Goal: Feedback & Contribution: Submit feedback/report problem

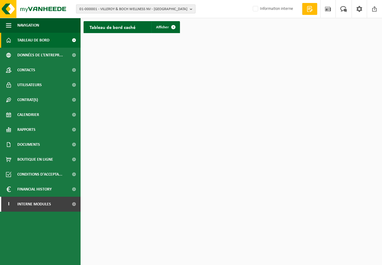
click at [132, 10] on span "01-000001 - VILLEROY & BOCH WELLNESS NV - [GEOGRAPHIC_DATA]" at bounding box center [133, 9] width 108 height 9
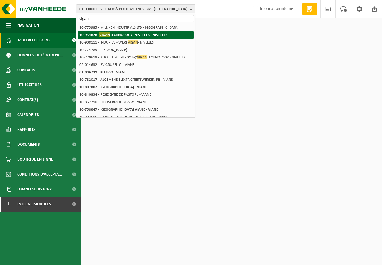
type input "vigan"
click at [128, 36] on strong "10-954878 - VIGAN TECHNOLOGY -NIVELLES - NIVELLES" at bounding box center [123, 35] width 88 height 4
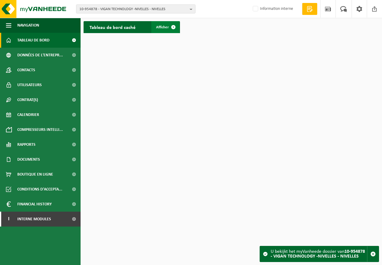
click at [169, 27] on span at bounding box center [174, 27] width 12 height 12
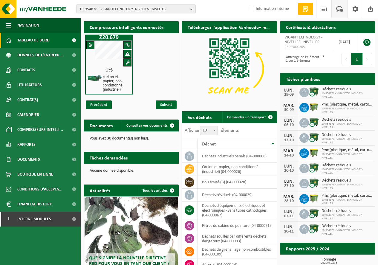
click at [340, 10] on span at bounding box center [339, 9] width 10 height 18
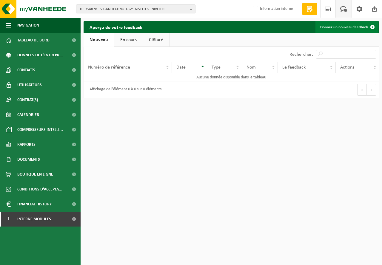
click at [352, 27] on link "Donner un nouveau feedback" at bounding box center [347, 27] width 63 height 12
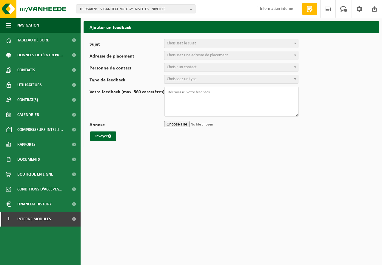
select select
click at [174, 47] on span "Choisissez le sujet" at bounding box center [232, 43] width 134 height 8
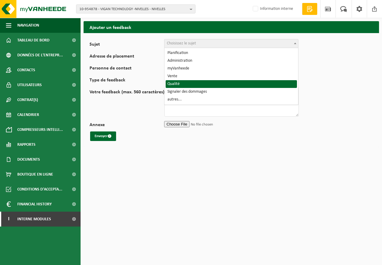
select select "25"
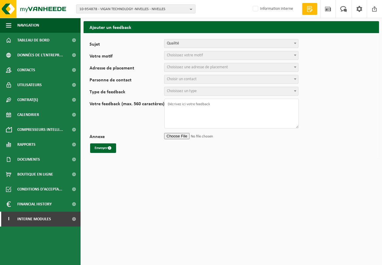
click at [185, 61] on form "Sujet Planification Administration myVanheede Vente Qualité Signaler des dommag…" at bounding box center [232, 96] width 284 height 114
click at [186, 57] on span "Choisissez votre motif" at bounding box center [185, 55] width 36 height 4
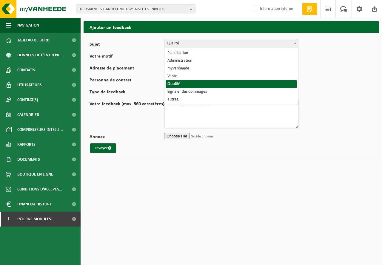
click at [192, 44] on span "Qualité" at bounding box center [232, 43] width 134 height 8
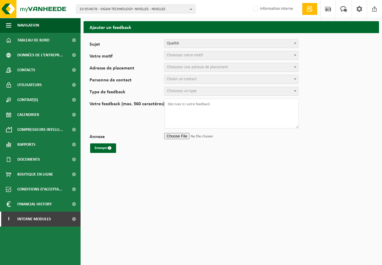
click at [188, 57] on span "Choisissez votre motif" at bounding box center [185, 55] width 36 height 4
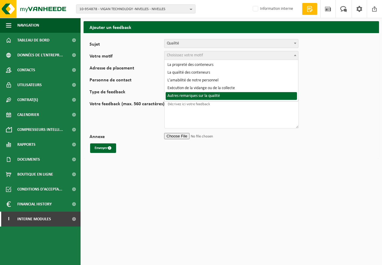
select select "30"
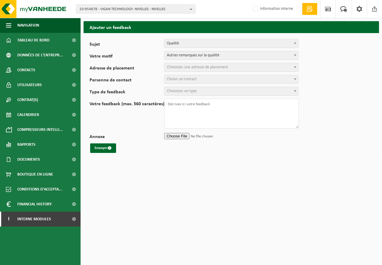
click at [187, 67] on span "Choisissez une adresse de placement" at bounding box center [197, 67] width 61 height 4
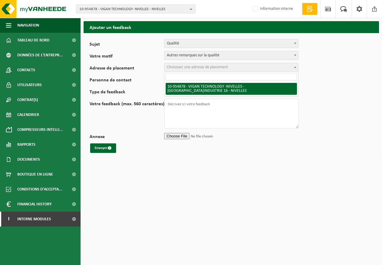
select select "144217"
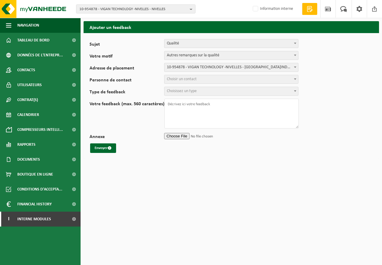
click at [184, 80] on span "Choisir un contact" at bounding box center [182, 79] width 30 height 4
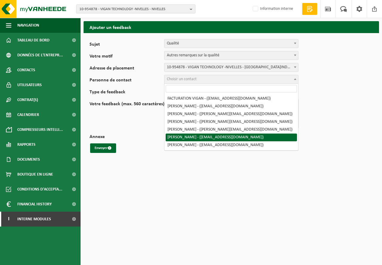
select select "125671"
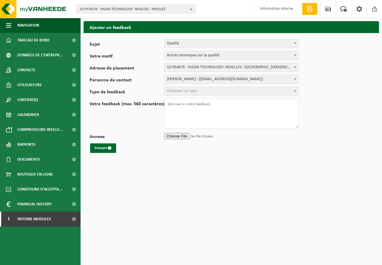
click at [186, 91] on span "Choisissez un type" at bounding box center [182, 91] width 30 height 4
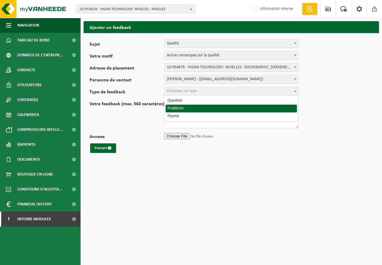
select select "ISS"
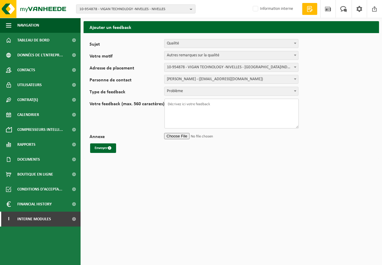
click at [179, 109] on textarea "Votre feedback (max. 560 caractères)" at bounding box center [232, 114] width 134 height 30
click at [231, 109] on textarea "Le client débranche régulièrement la presse. La télémétrie de la presse n'est p…" at bounding box center [232, 114] width 134 height 30
click at [225, 108] on textarea "Le client débranche régulièrement la presse. La télémétrie de la presse n'est p…" at bounding box center [232, 114] width 134 height 30
type textarea "Le client débranche régulièrement la presse. La télémétrie de la presse n'est p…"
click at [92, 148] on button "Envoyer" at bounding box center [103, 149] width 26 height 10
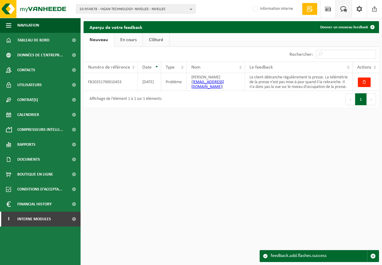
click at [147, 9] on span "10-954878 - VIGAN TECHNOLOGY -NIVELLES - NIVELLES" at bounding box center [133, 9] width 108 height 9
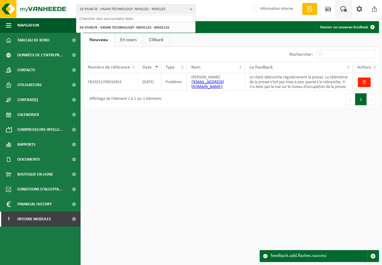
click at [119, 19] on input "text" at bounding box center [136, 18] width 116 height 7
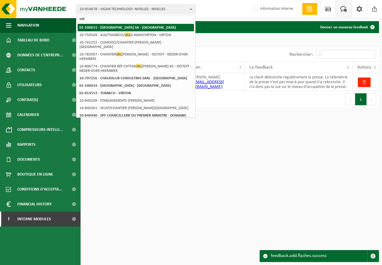
type input "val"
click at [105, 28] on strong "01-100651 - [GEOGRAPHIC_DATA] SA - [GEOGRAPHIC_DATA]" at bounding box center [127, 28] width 96 height 4
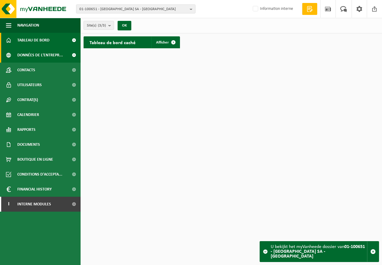
click at [39, 57] on span "Données de l'entrepr..." at bounding box center [40, 55] width 46 height 15
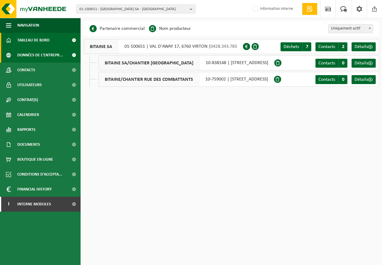
click at [48, 45] on span "Tableau de bord" at bounding box center [33, 40] width 32 height 15
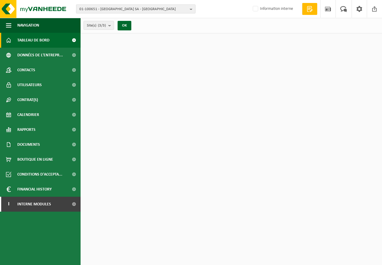
click at [107, 10] on span "01-100651 - [GEOGRAPHIC_DATA] SA - [GEOGRAPHIC_DATA]" at bounding box center [133, 9] width 108 height 9
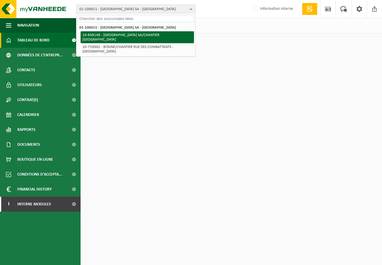
click at [105, 38] on li "10-838148 - BITAINE SA/CHANTIER HABAY-LA-NEUVE - HABAY-LA-NEUVE" at bounding box center [137, 37] width 113 height 12
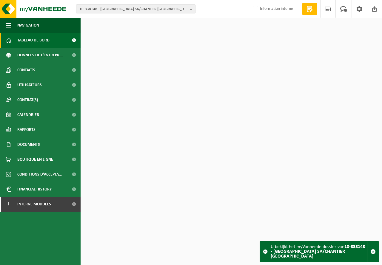
click at [115, 8] on span "10-838148 - BITAINE SA/CHANTIER HABAY-LA-NEUVE - HABAY-LA-NEUVE" at bounding box center [133, 9] width 108 height 9
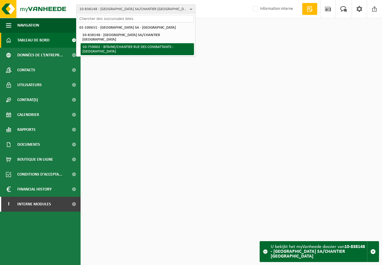
click at [106, 47] on li "10-759002 - BITAINE/CHANTIER RUE DES COMBATTANTS - VIRTON" at bounding box center [137, 49] width 113 height 12
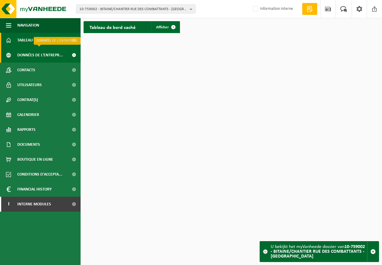
click at [48, 52] on span "Données de l'entrepr..." at bounding box center [40, 55] width 46 height 15
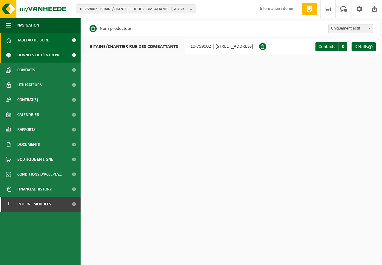
click at [51, 40] on link "Tableau de bord" at bounding box center [40, 40] width 81 height 15
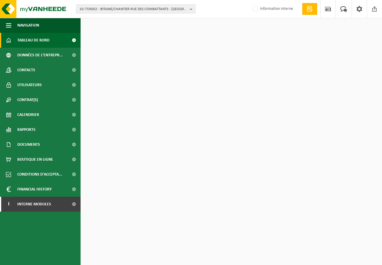
click at [109, 11] on span "10-759002 - BITAINE/CHANTIER RUE DES COMBATTANTS - [GEOGRAPHIC_DATA]" at bounding box center [133, 9] width 108 height 9
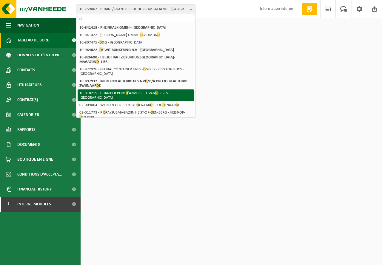
type input "d"
click at [108, 90] on li "10-818215 - CHANTIER PORT D '[GEOGRAPHIC_DATA] - H. VAN D ERBIEST - [GEOGRAPHIC…" at bounding box center [136, 96] width 116 height 12
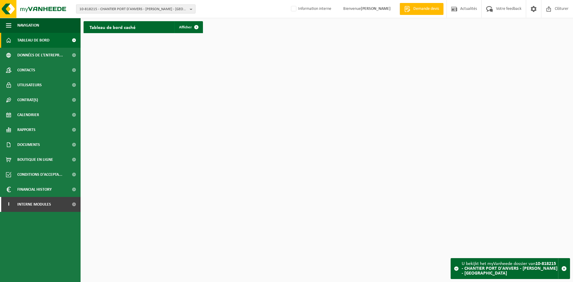
click at [151, 9] on span "10-818215 - CHANTIER PORT D'ANVERS - [PERSON_NAME] - [GEOGRAPHIC_DATA]" at bounding box center [133, 9] width 108 height 9
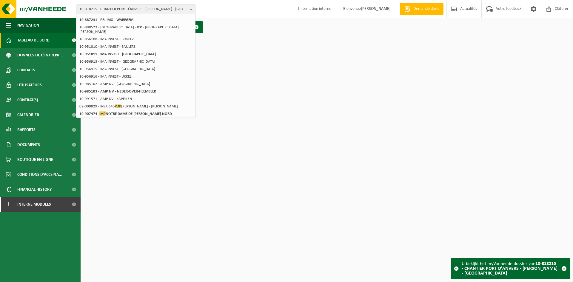
scroll to position [99, 0]
type input "imp"
click at [111, 112] on strong "10-907474 - IMP NOTRE DAME DE LA SAGESSE - LEERS-NORD" at bounding box center [125, 112] width 93 height 4
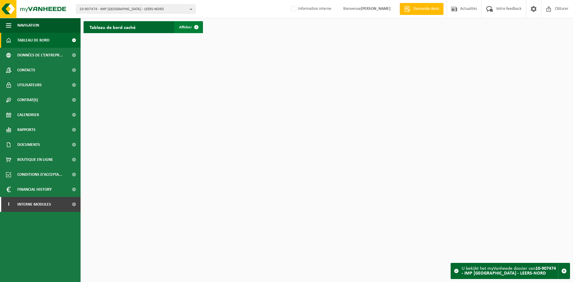
click at [184, 28] on span "Afficher" at bounding box center [185, 27] width 13 height 4
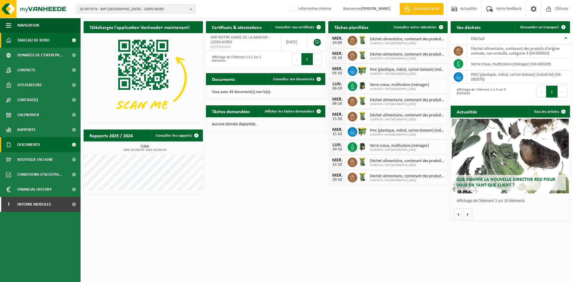
click at [39, 149] on span "Documents" at bounding box center [28, 144] width 23 height 15
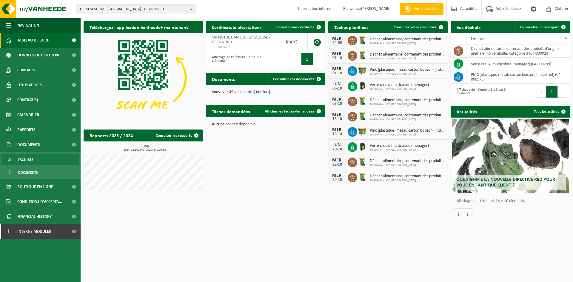
click at [39, 157] on link "Factures" at bounding box center [40, 159] width 78 height 11
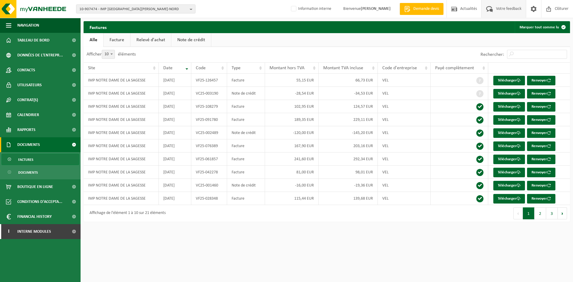
click at [500, 9] on span "Votre feedback" at bounding box center [509, 9] width 28 height 18
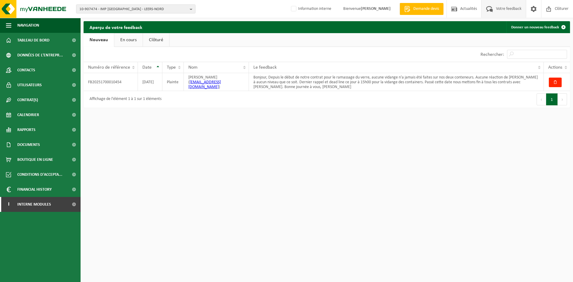
click at [146, 38] on link "Clôturé" at bounding box center [156, 40] width 26 height 14
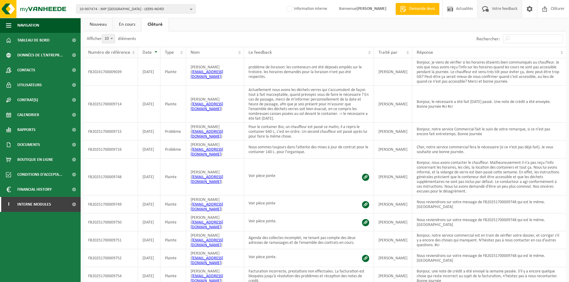
scroll to position [22, 0]
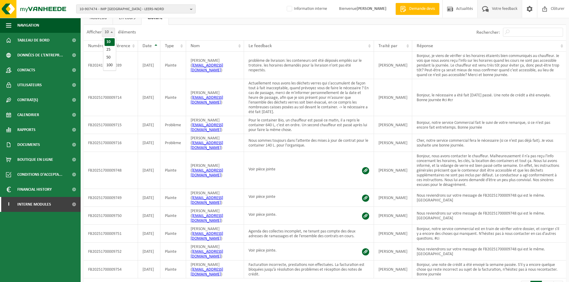
click at [113, 33] on span at bounding box center [112, 32] width 6 height 8
click at [113, 28] on select "10 25 50 100" at bounding box center [112, 28] width 18 height 0
select select "25"
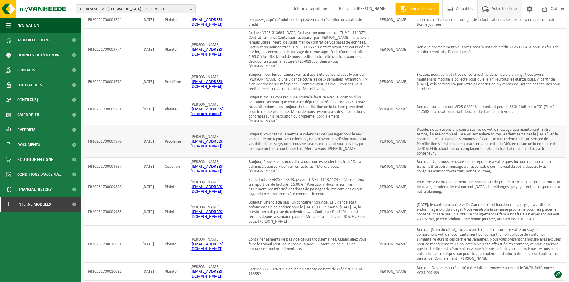
scroll to position [282, 0]
